Goal: Task Accomplishment & Management: Manage account settings

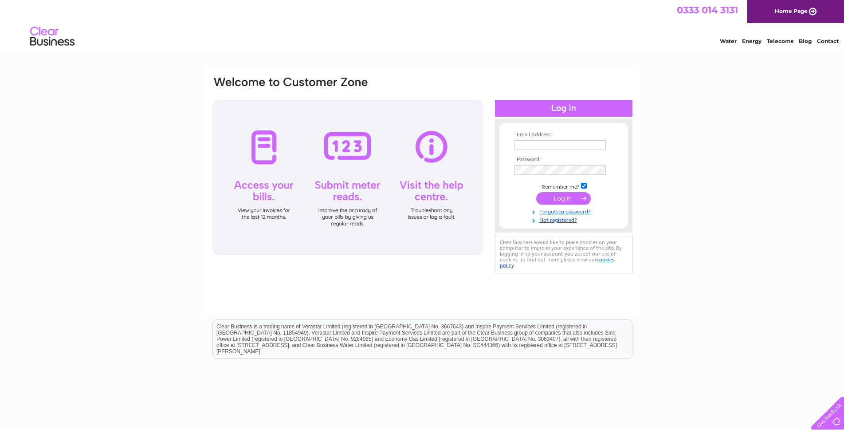
type input "[PERSON_NAME][EMAIL_ADDRESS][DOMAIN_NAME]"
click at [562, 199] on input "submit" at bounding box center [563, 198] width 55 height 12
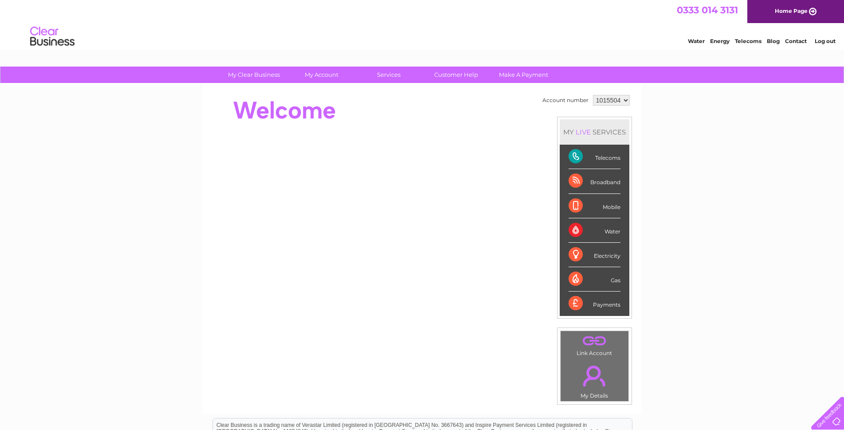
click at [593, 303] on div "Payments" at bounding box center [594, 303] width 52 height 24
click at [602, 306] on div "Payments" at bounding box center [594, 303] width 52 height 24
click at [603, 159] on div "Telecoms" at bounding box center [594, 157] width 52 height 24
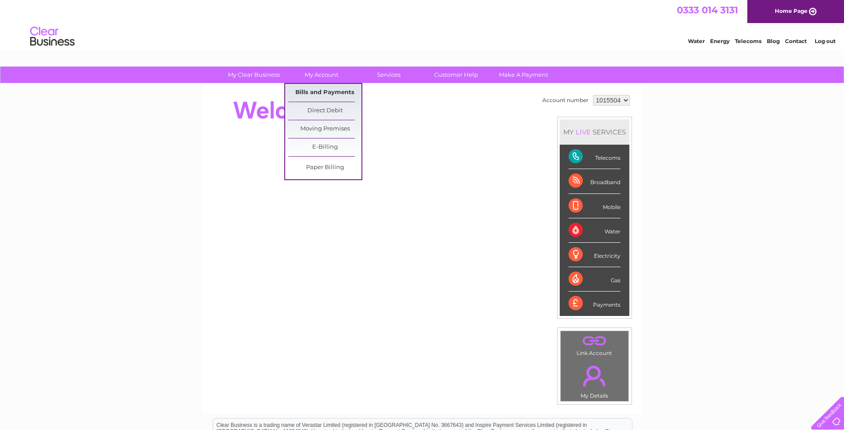
click at [320, 94] on link "Bills and Payments" at bounding box center [324, 93] width 73 height 18
click at [321, 93] on link "Bills and Payments" at bounding box center [324, 93] width 73 height 18
click at [333, 92] on link "Bills and Payments" at bounding box center [324, 93] width 73 height 18
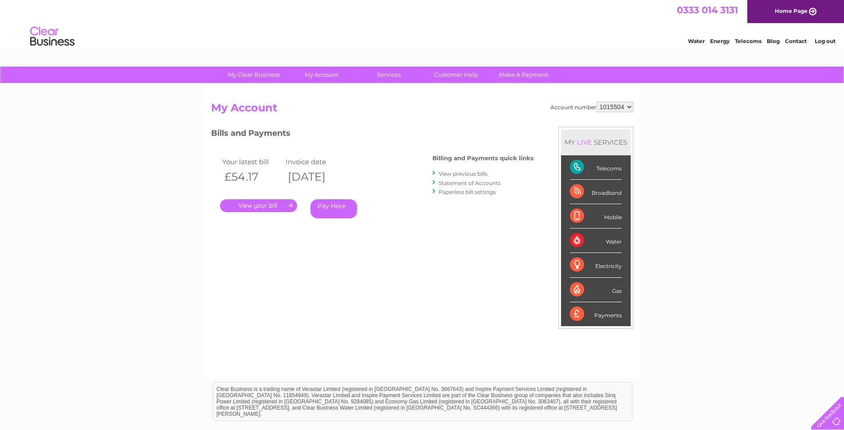
click at [471, 173] on link "View previous bills" at bounding box center [462, 173] width 49 height 7
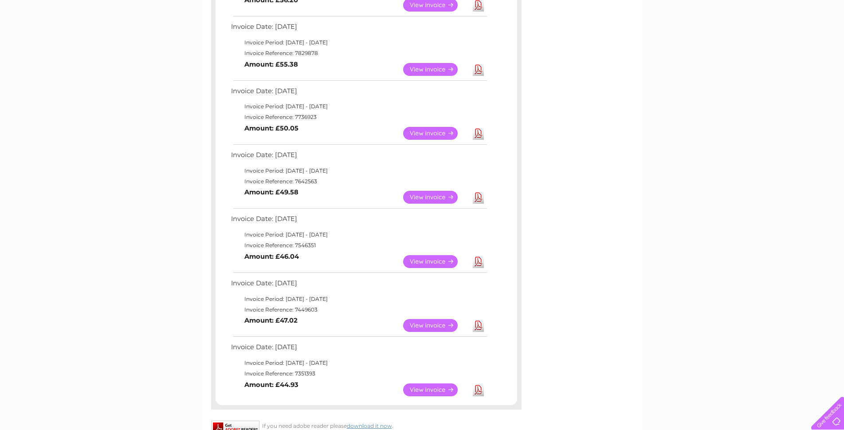
scroll to position [317, 0]
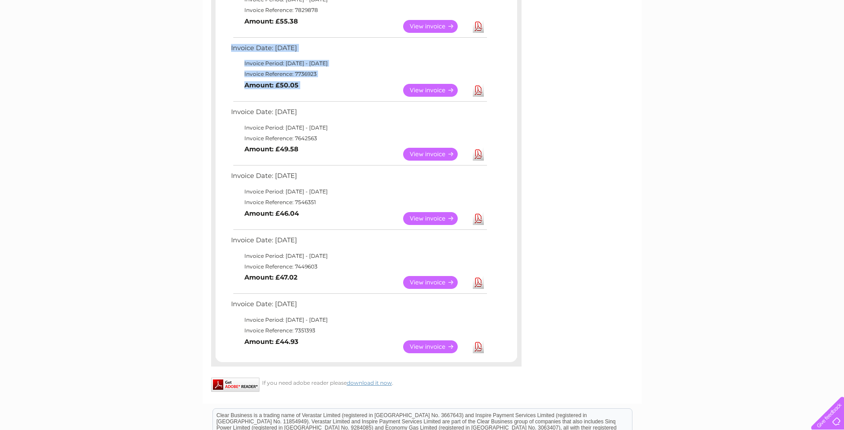
drag, startPoint x: 518, startPoint y: 108, endPoint x: 519, endPoint y: 86, distance: 21.7
click at [519, 86] on div "Invoice Date: 11 August 2025 Invoice Period: 1 August 2025 - 31 August 2025 Inv…" at bounding box center [366, 103] width 310 height 508
click at [603, 166] on div "Account number 1015504 Previous Invoices Download or view any of your previous …" at bounding box center [422, 85] width 439 height 636
click at [428, 93] on link "View" at bounding box center [435, 90] width 65 height 13
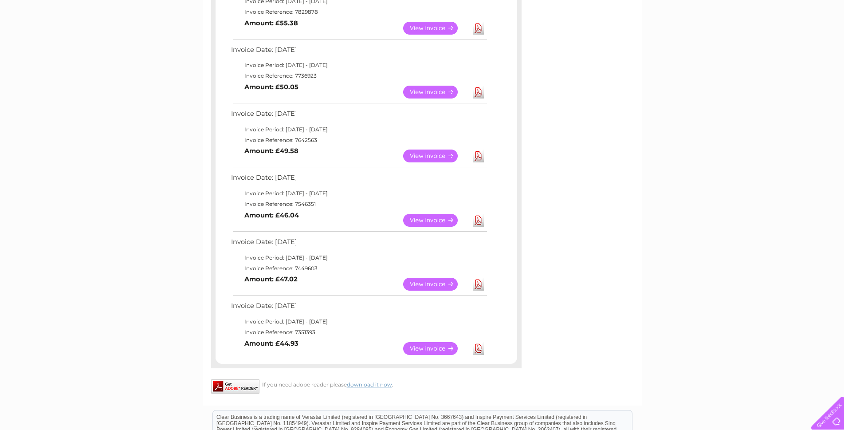
click at [436, 27] on link "View" at bounding box center [435, 28] width 65 height 13
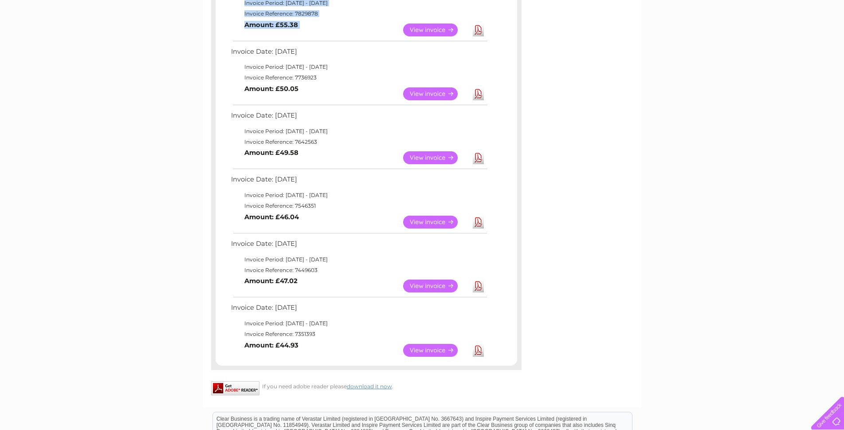
drag, startPoint x: 519, startPoint y: 49, endPoint x: 520, endPoint y: 21, distance: 27.9
click at [520, 21] on div "Invoice Date: [DATE] Invoice Period: [DATE] - [DATE] Invoice Reference: 8012374…" at bounding box center [366, 107] width 310 height 508
click at [486, 19] on td "View Download Amount: £55.38" at bounding box center [358, 30] width 259 height 22
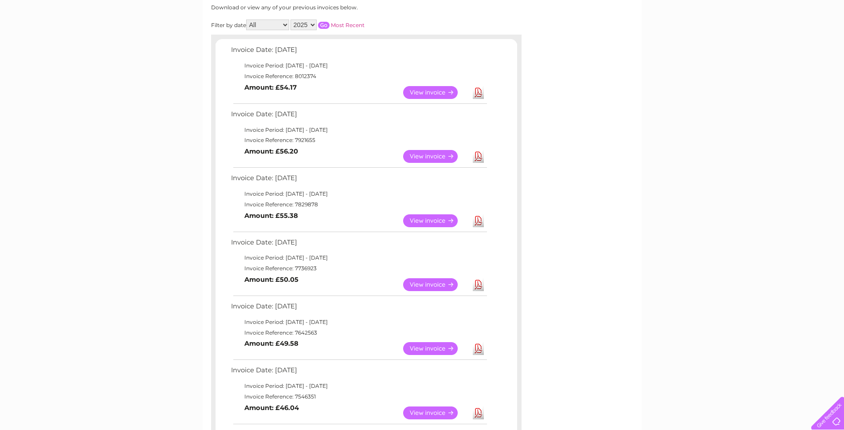
scroll to position [121, 0]
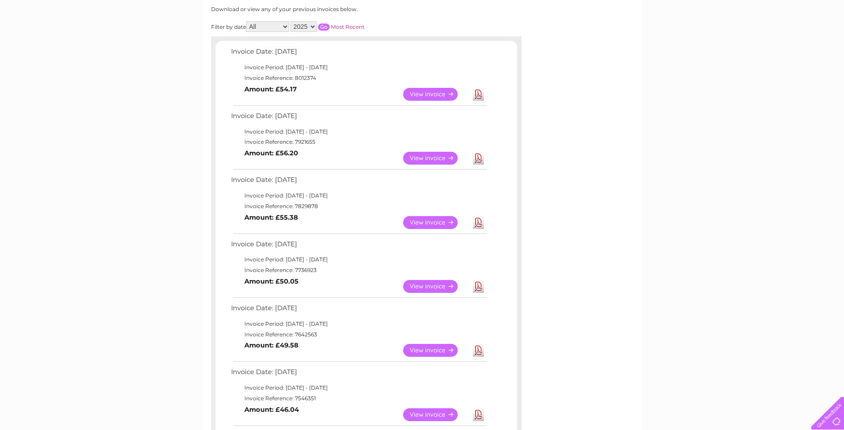
click at [338, 137] on td "Invoice Reference: 7921655" at bounding box center [358, 142] width 259 height 11
click at [437, 153] on link "View" at bounding box center [435, 158] width 65 height 13
click at [431, 158] on link "View" at bounding box center [435, 158] width 65 height 13
click at [430, 157] on link "View" at bounding box center [435, 158] width 65 height 13
